Goal: Navigation & Orientation: Find specific page/section

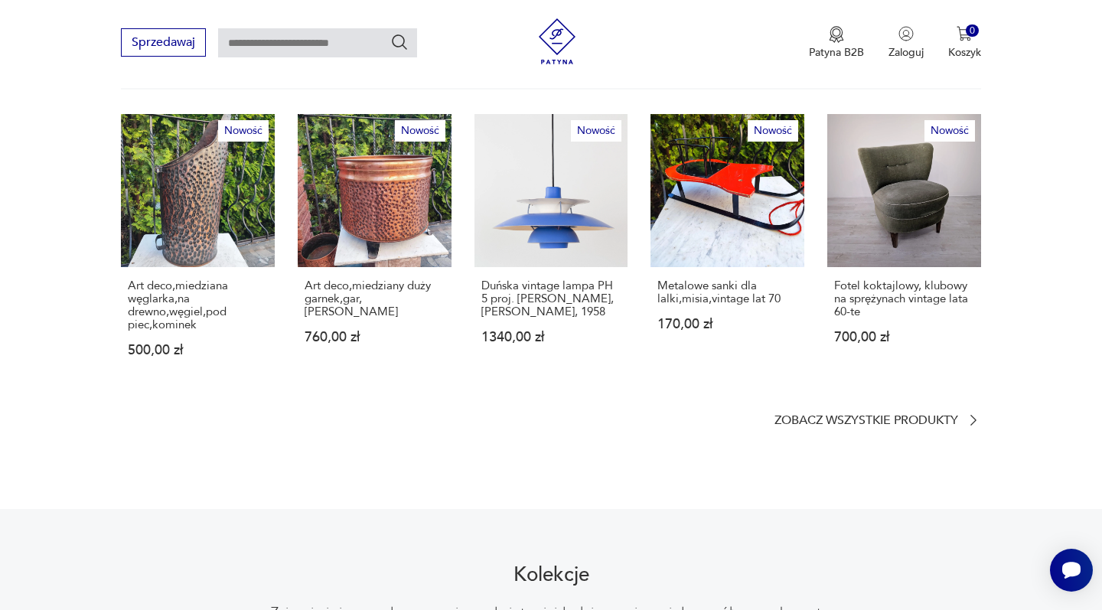
scroll to position [914, 0]
click at [855, 415] on p "Zobacz wszystkie produkty" at bounding box center [866, 420] width 184 height 10
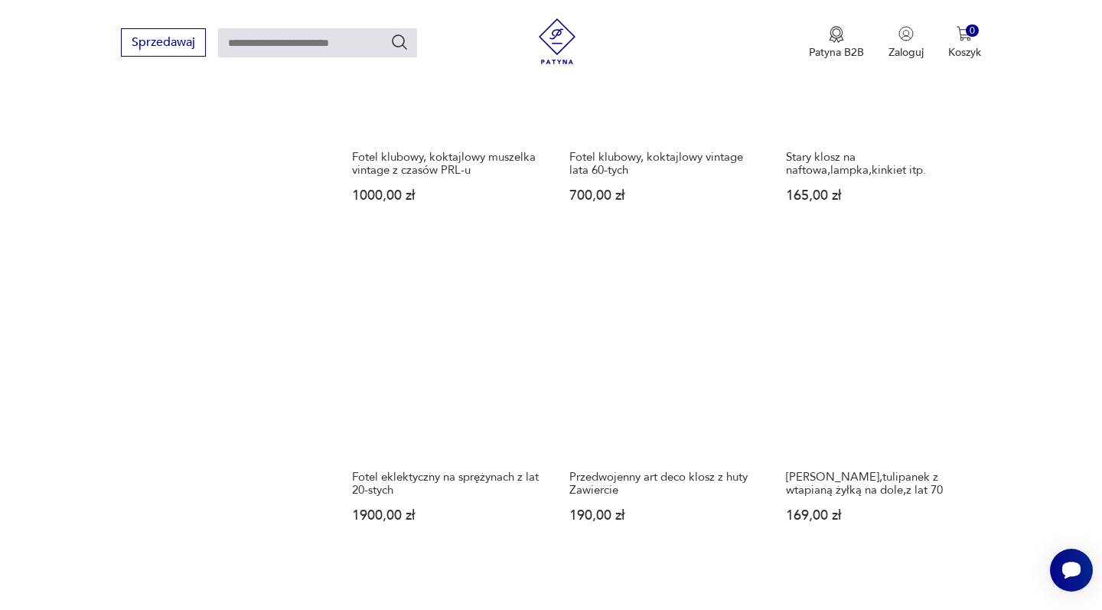
scroll to position [1204, 0]
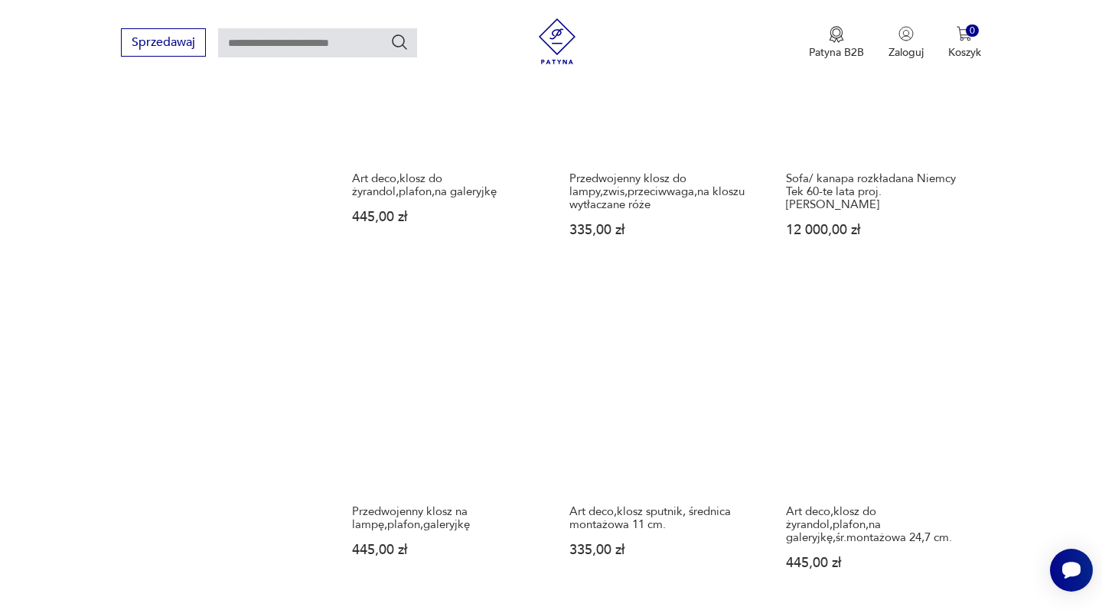
scroll to position [1150, 0]
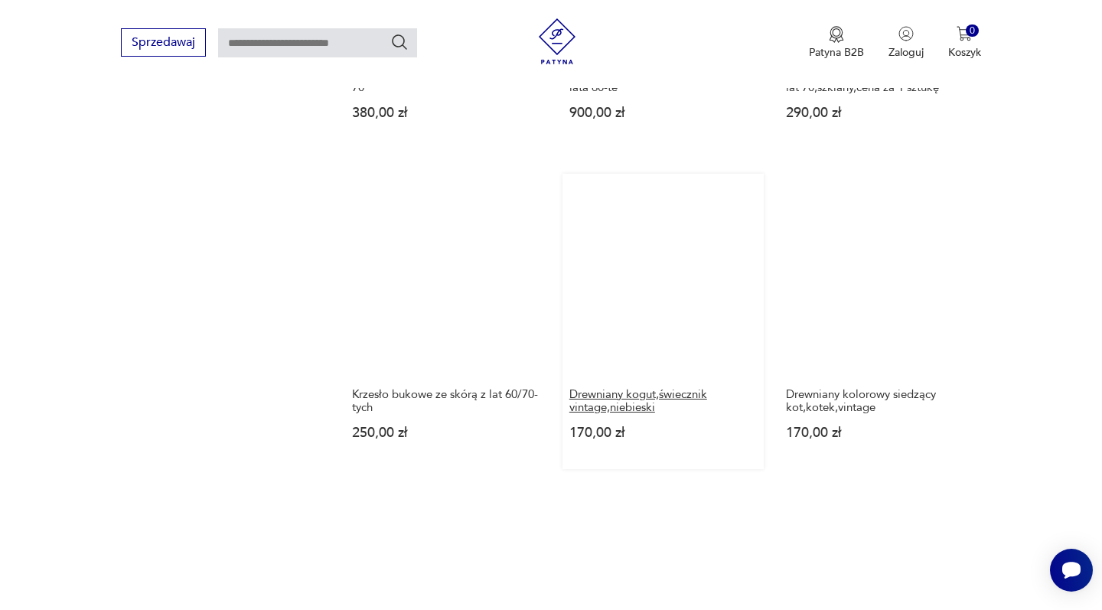
scroll to position [1279, 0]
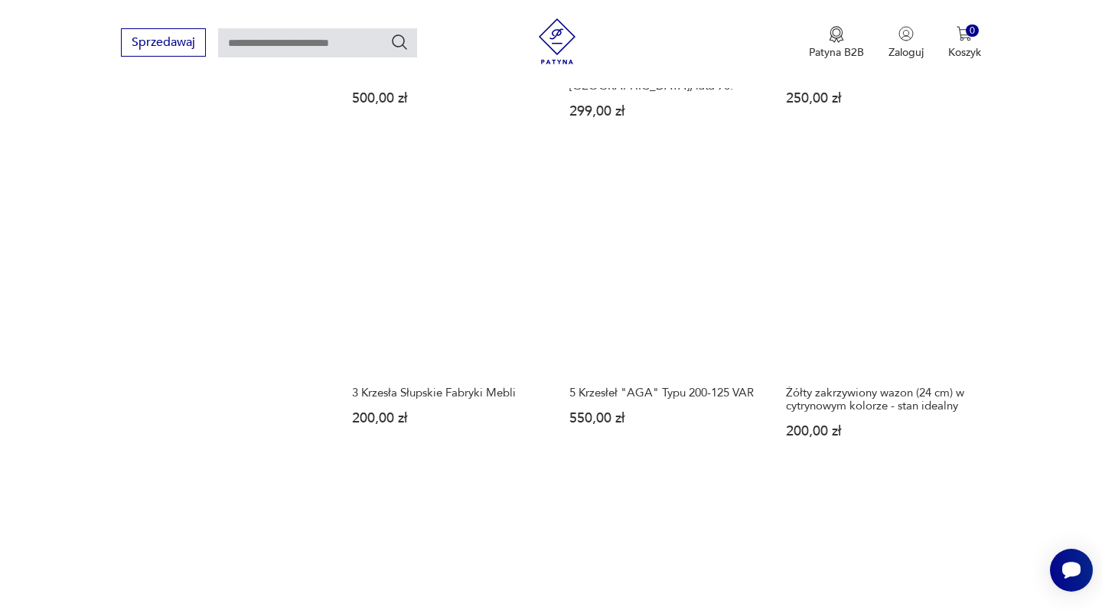
scroll to position [1271, 0]
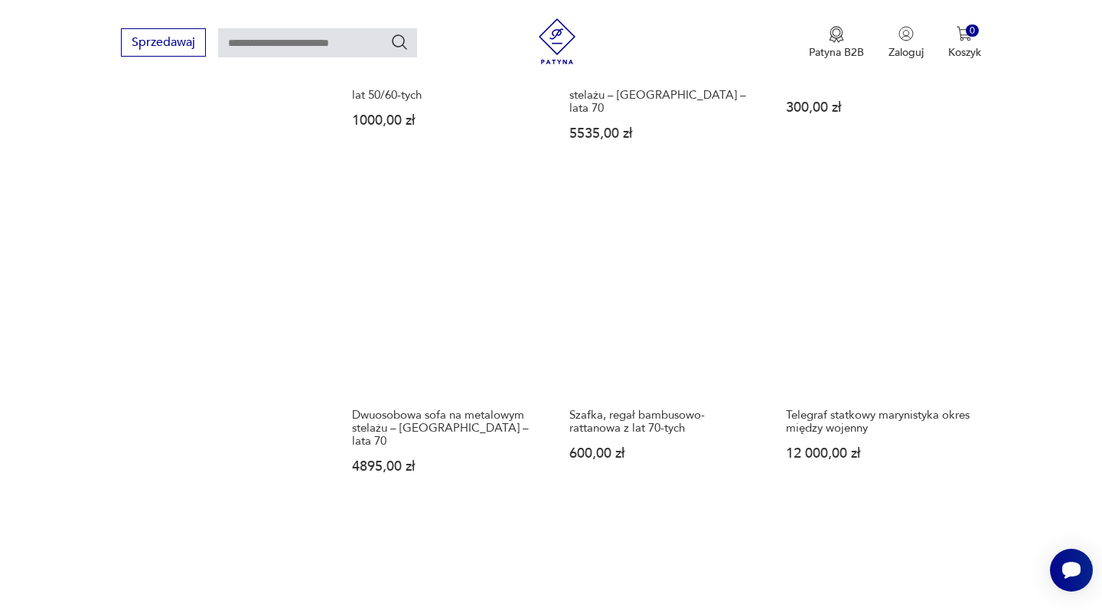
scroll to position [1227, 0]
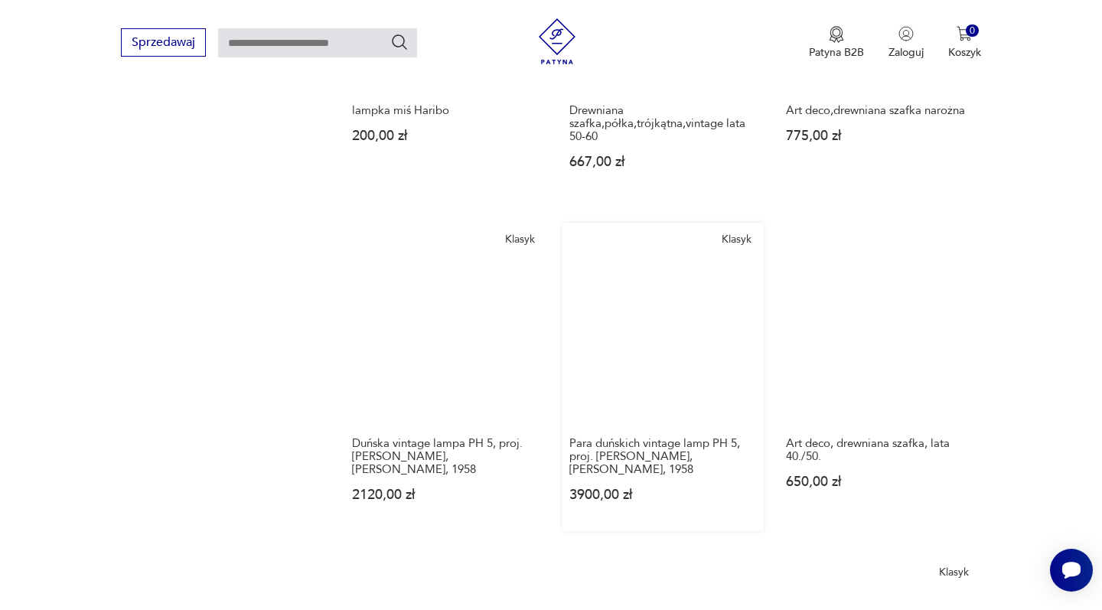
scroll to position [1358, 0]
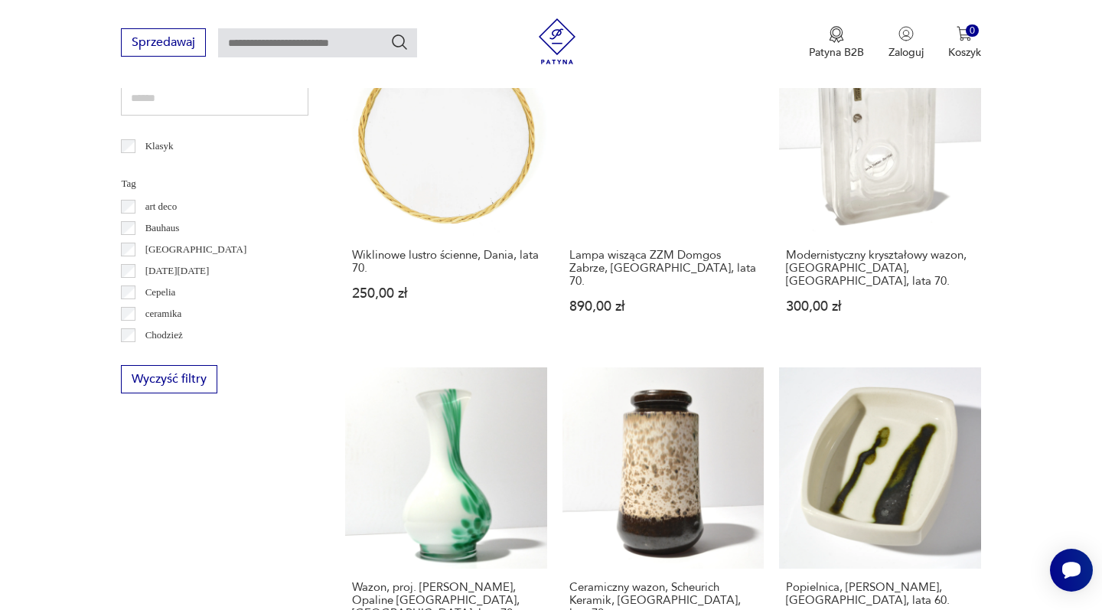
scroll to position [1358, 0]
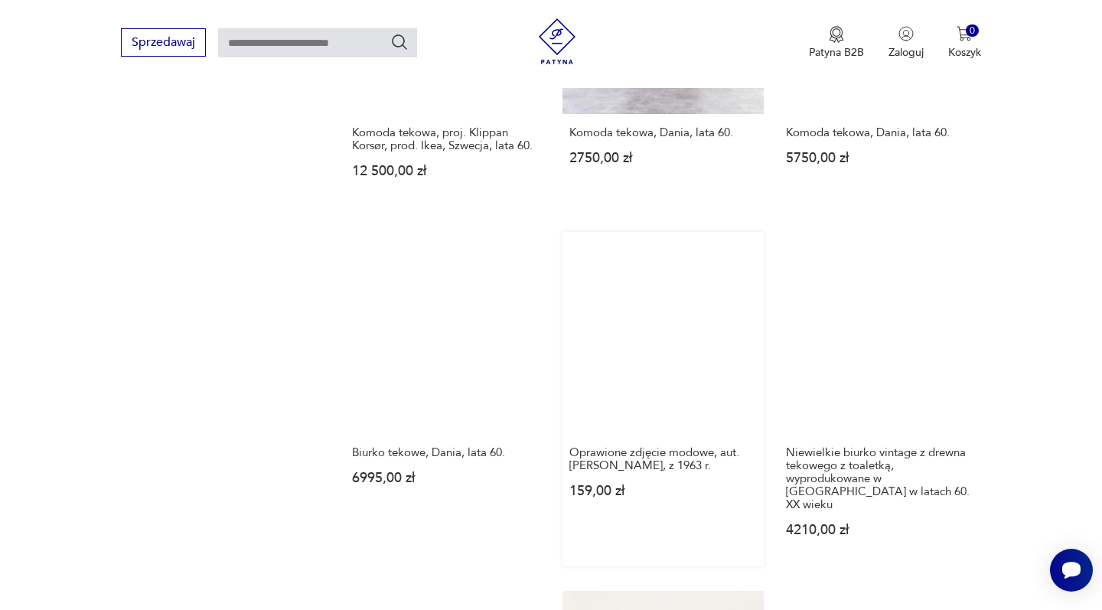
scroll to position [1358, 0]
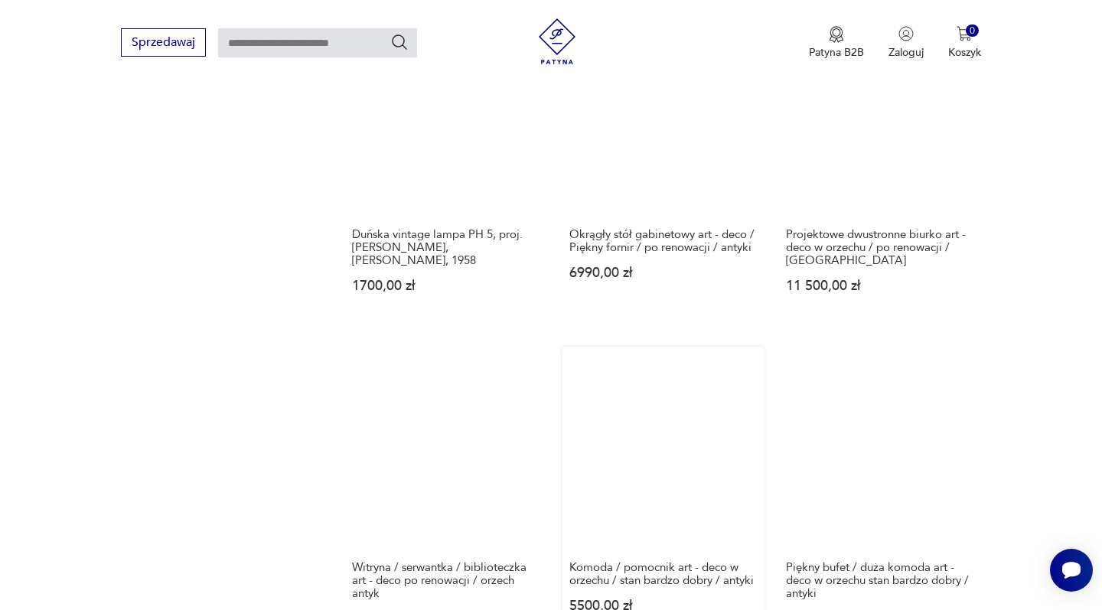
scroll to position [1358, 0]
